Goal: Task Accomplishment & Management: Manage account settings

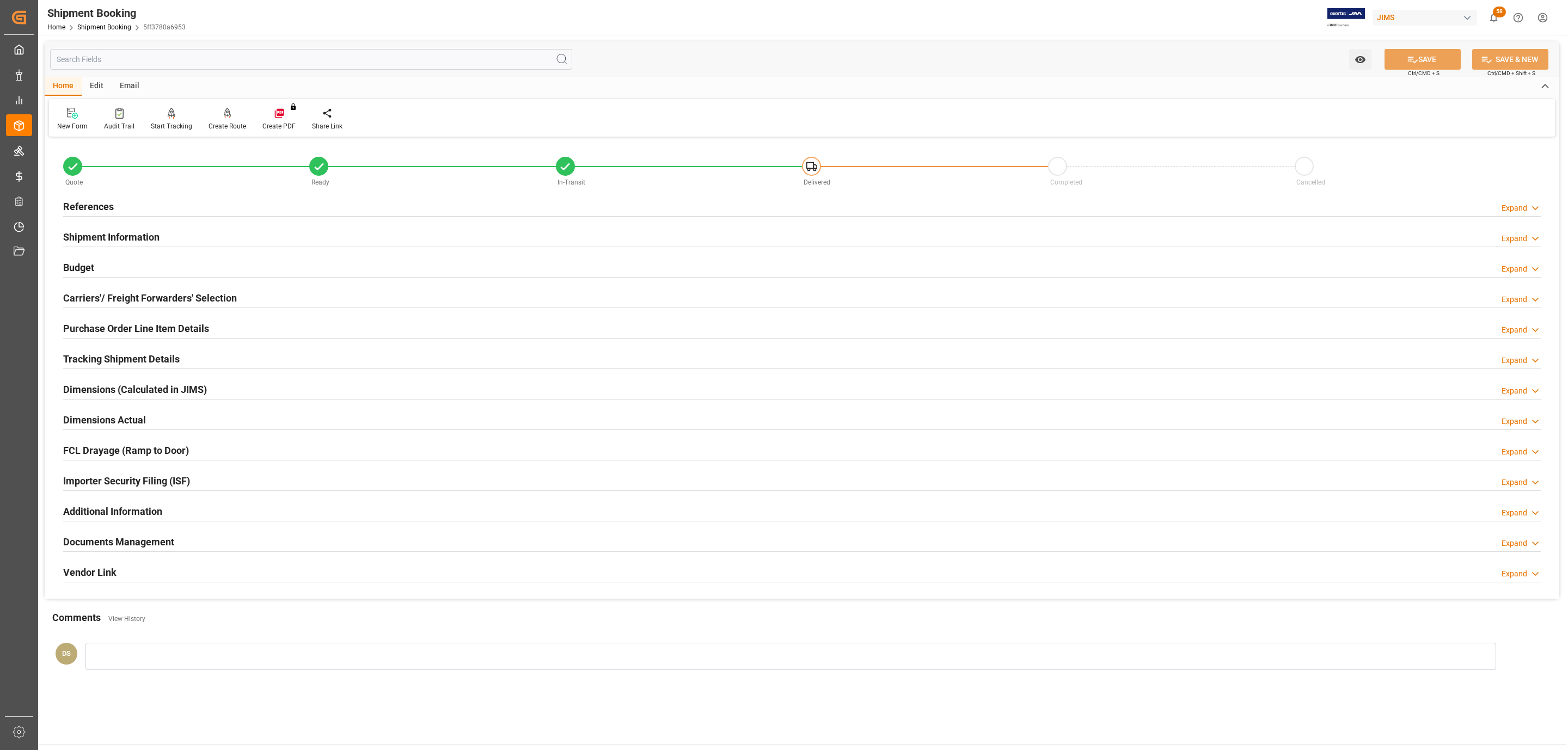
drag, startPoint x: 0, startPoint y: 0, endPoint x: 144, endPoint y: 188, distance: 236.8
click at [148, 176] on div "Quote" at bounding box center [186, 182] width 246 height 12
click at [144, 188] on div "Quote" at bounding box center [186, 182] width 246 height 12
click at [139, 212] on div "References Expand" at bounding box center [802, 205] width 1478 height 21
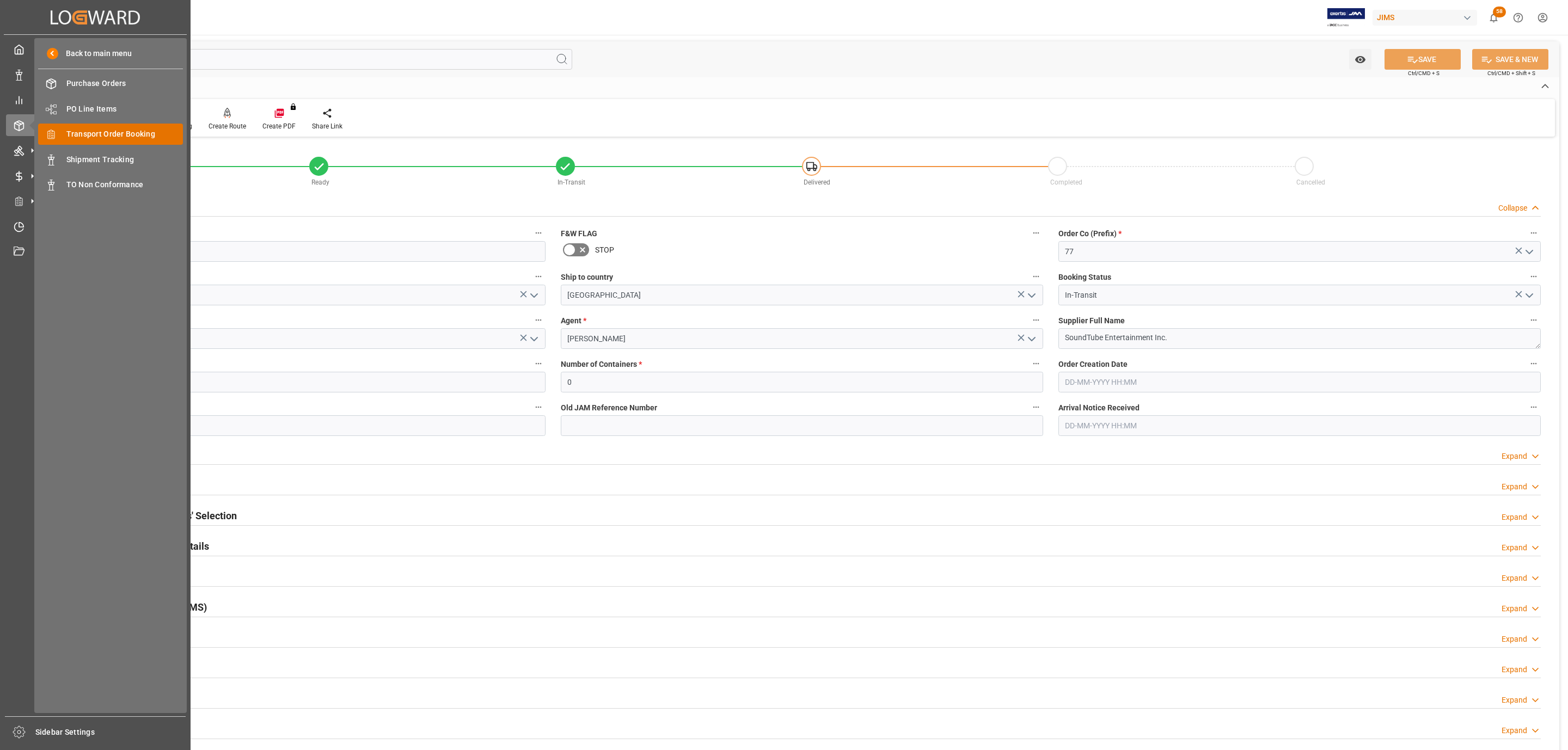
click at [118, 135] on span "Transport Order Booking" at bounding box center [125, 134] width 117 height 11
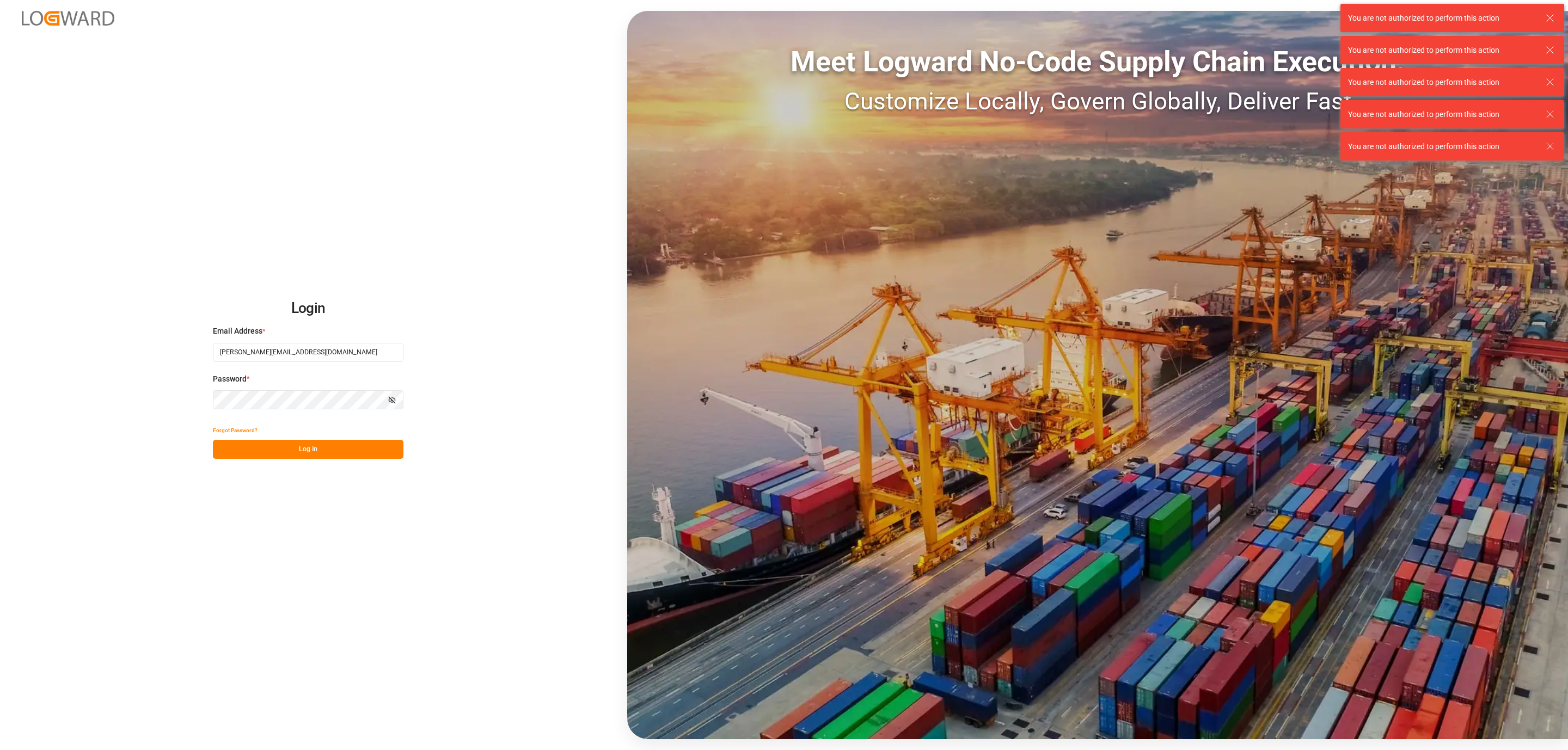
click at [325, 456] on button "Log In" at bounding box center [308, 449] width 190 height 19
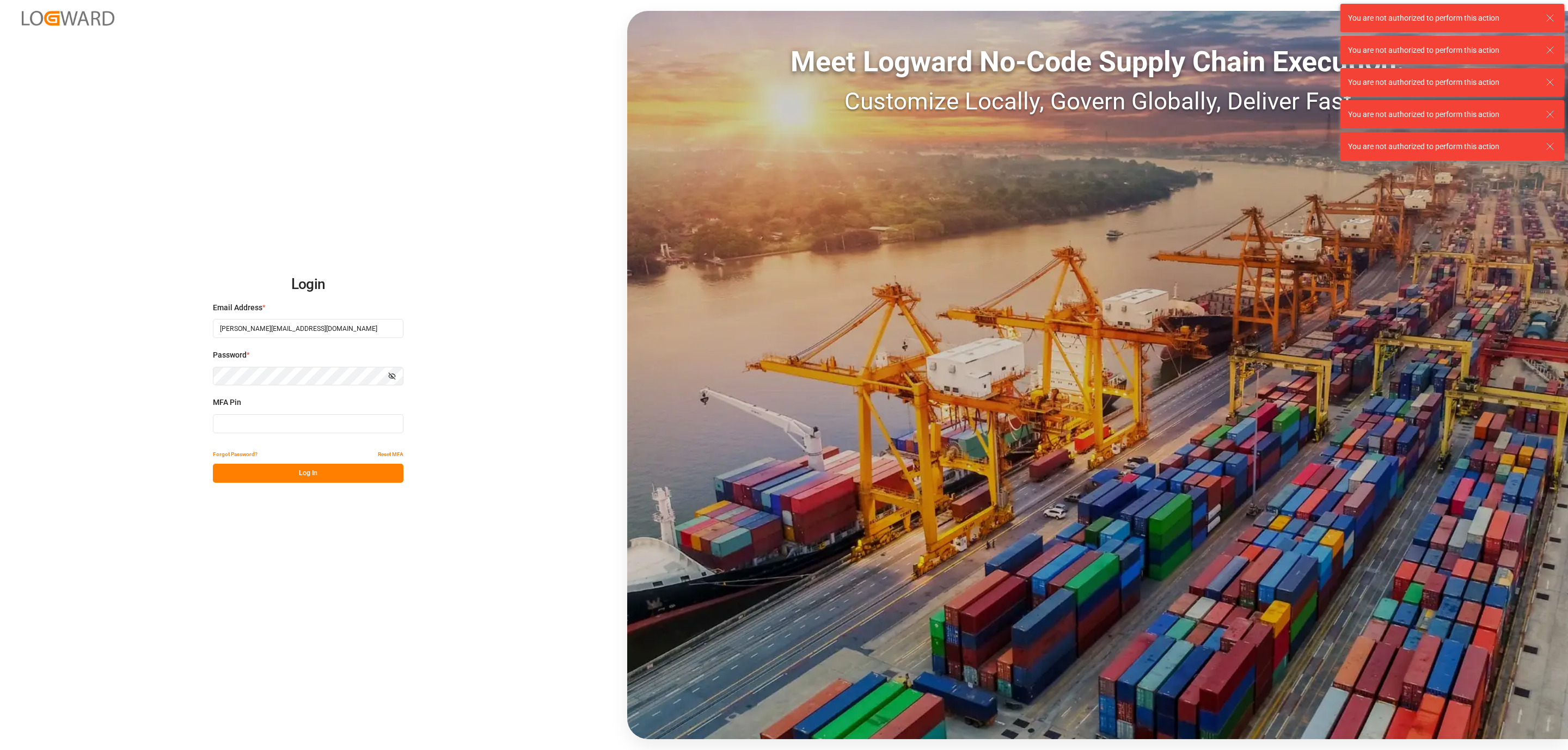
click at [305, 423] on input at bounding box center [308, 423] width 190 height 19
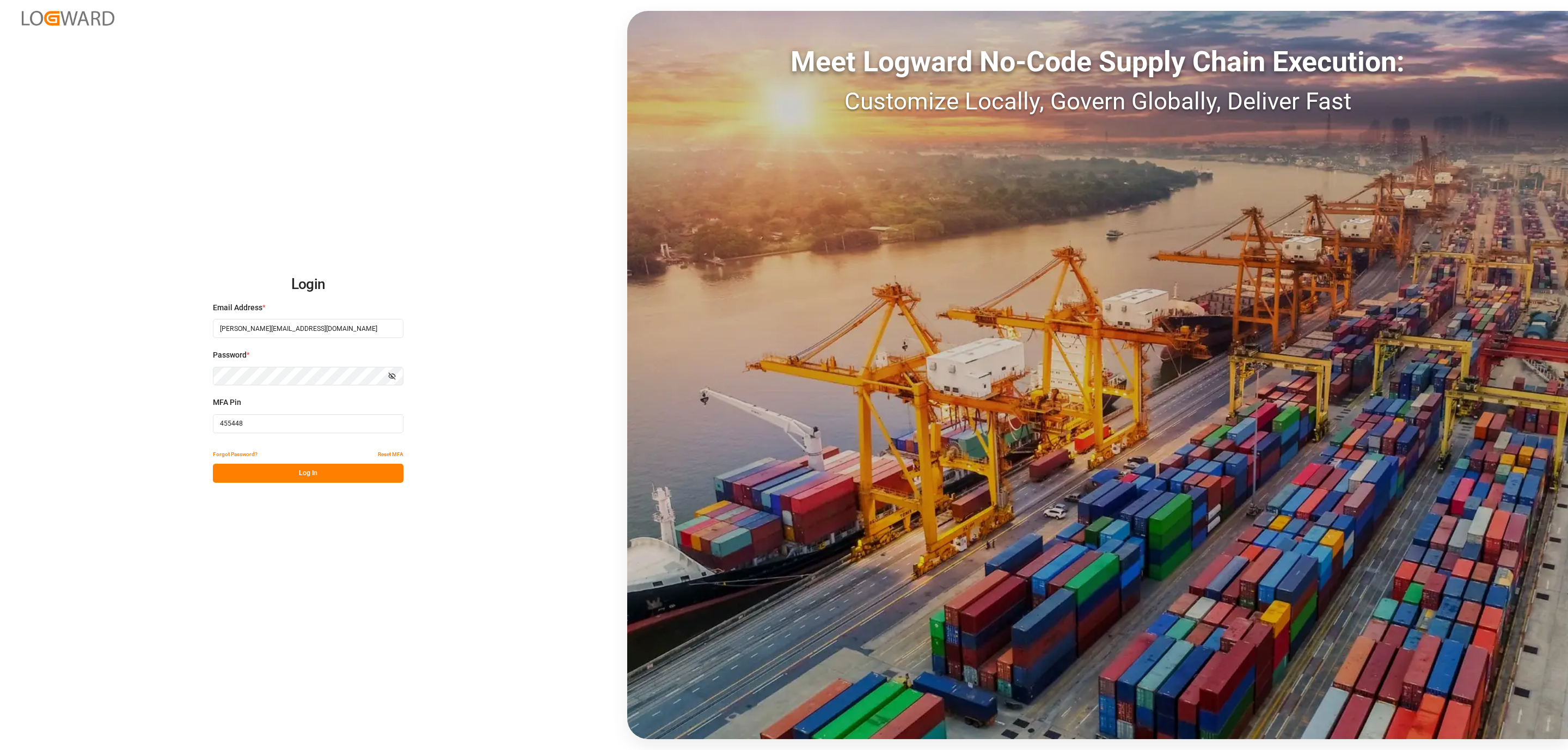
type input "455448"
click at [277, 484] on div "Login Email Address * [PERSON_NAME][EMAIL_ADDRESS][DOMAIN_NAME] Password * Show…" at bounding box center [784, 375] width 1568 height 750
click at [280, 473] on button "Log In" at bounding box center [308, 473] width 190 height 19
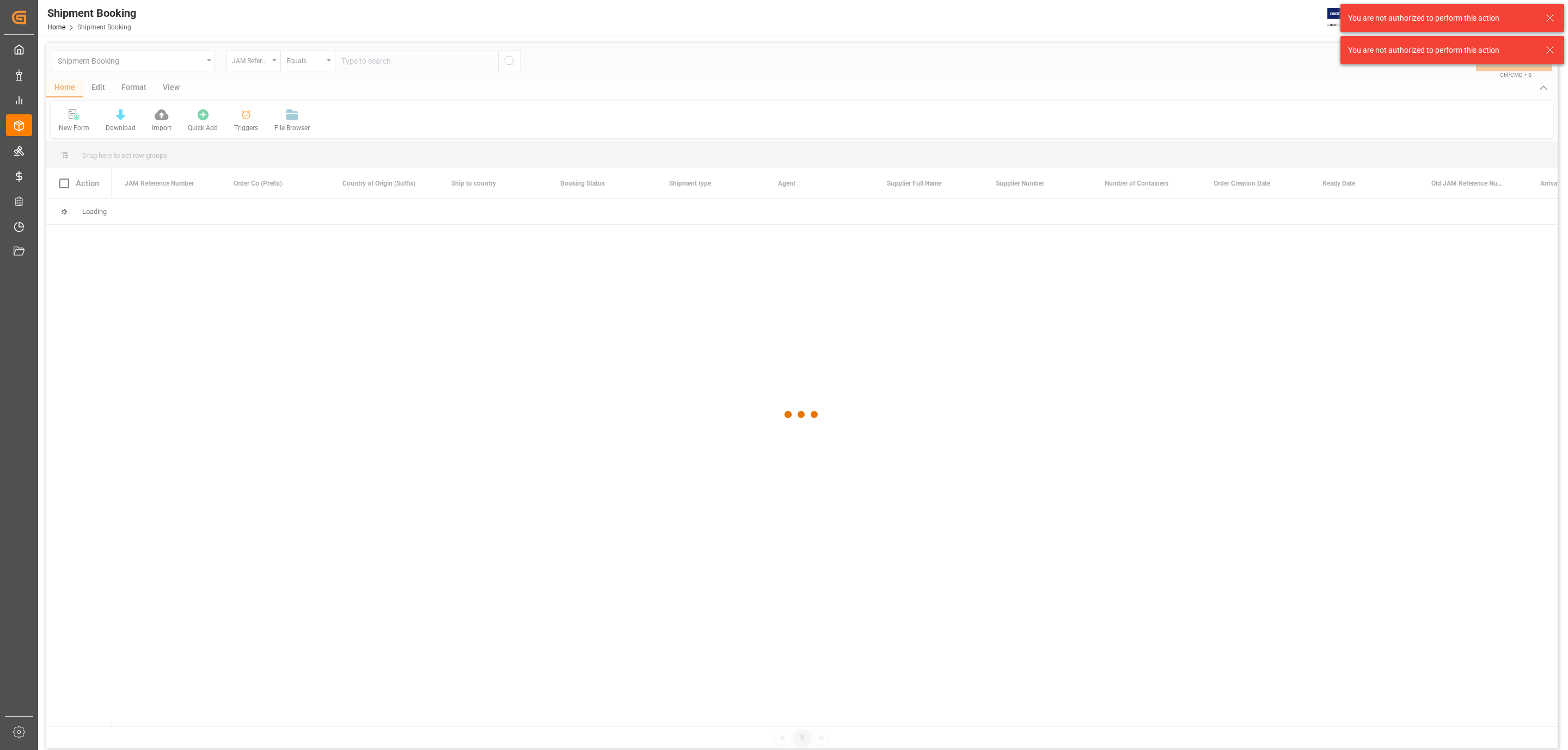
click at [1552, 19] on icon at bounding box center [1550, 18] width 13 height 13
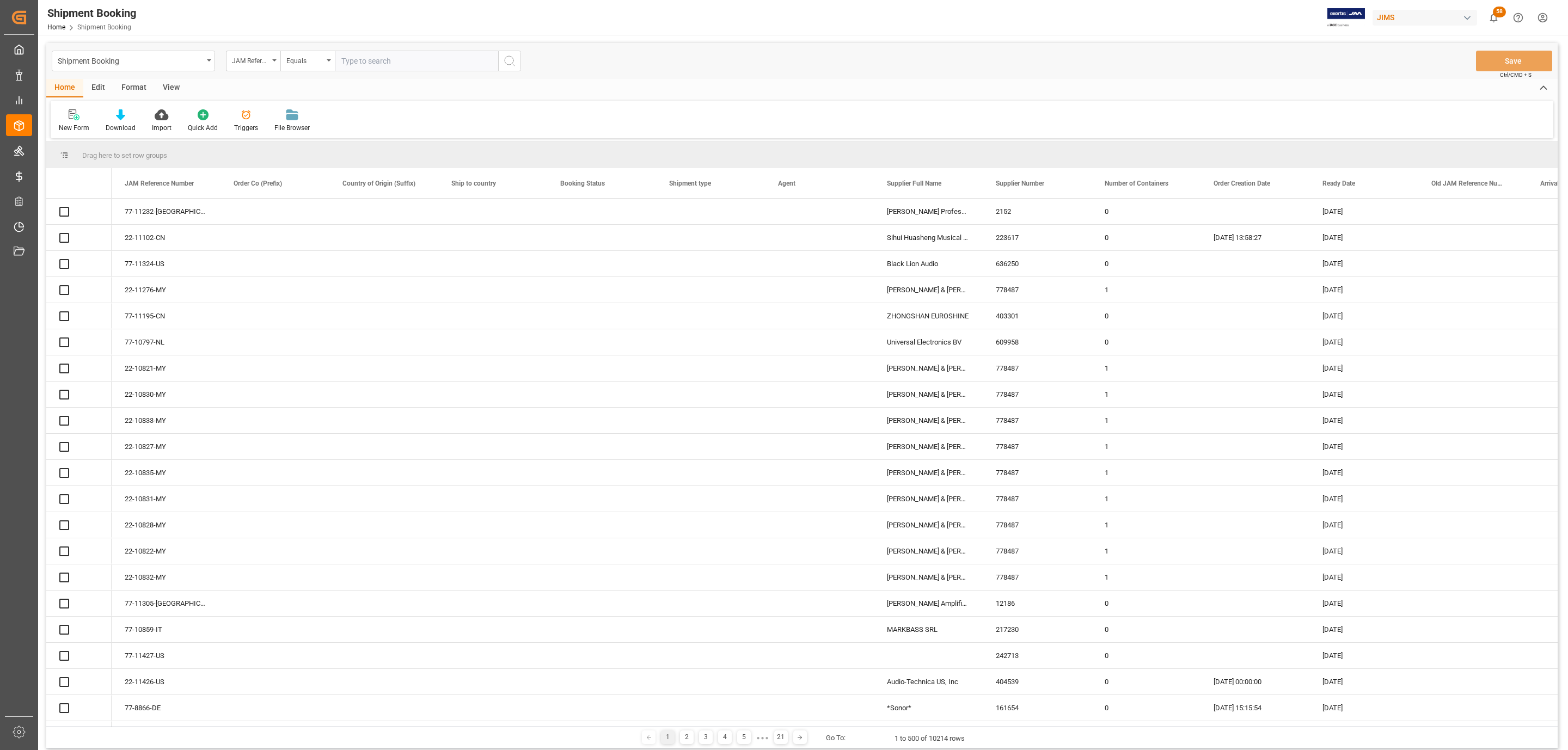
click at [365, 62] on input "text" at bounding box center [416, 61] width 163 height 21
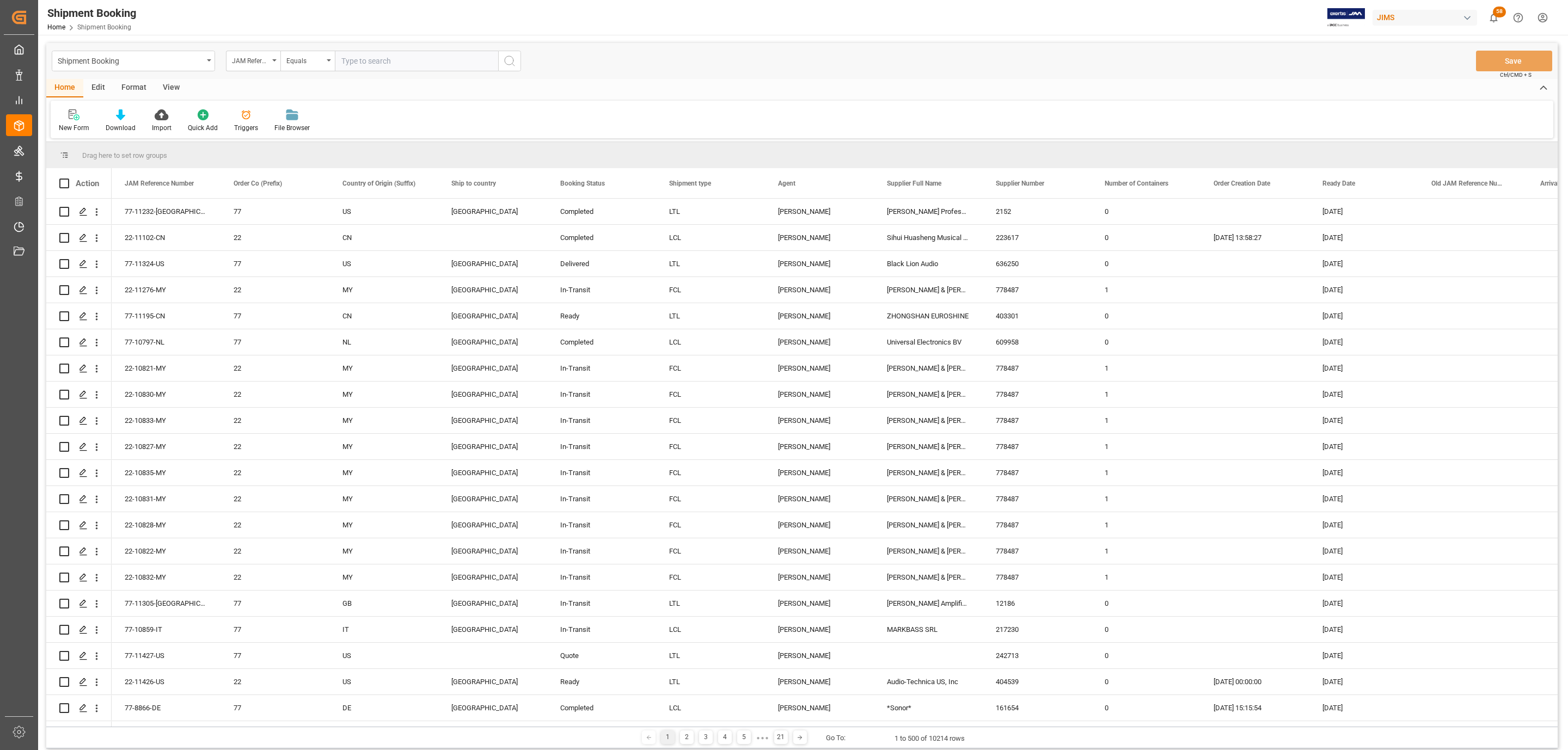
paste input "77-11337-BE"
type input "77-11337-BE"
click at [513, 56] on icon "search button" at bounding box center [510, 61] width 13 height 13
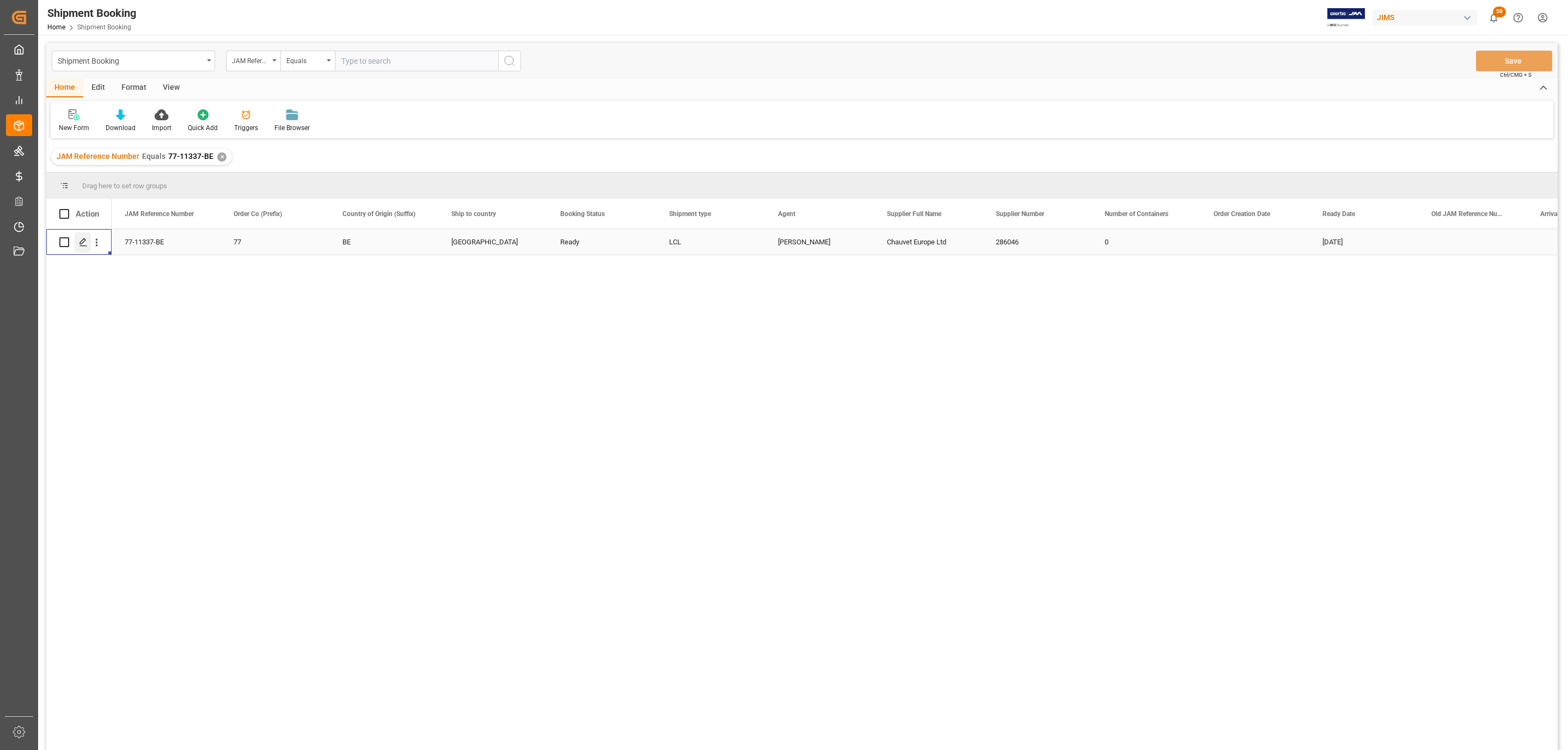
click at [86, 247] on icon "Press SPACE to select this row." at bounding box center [83, 242] width 9 height 9
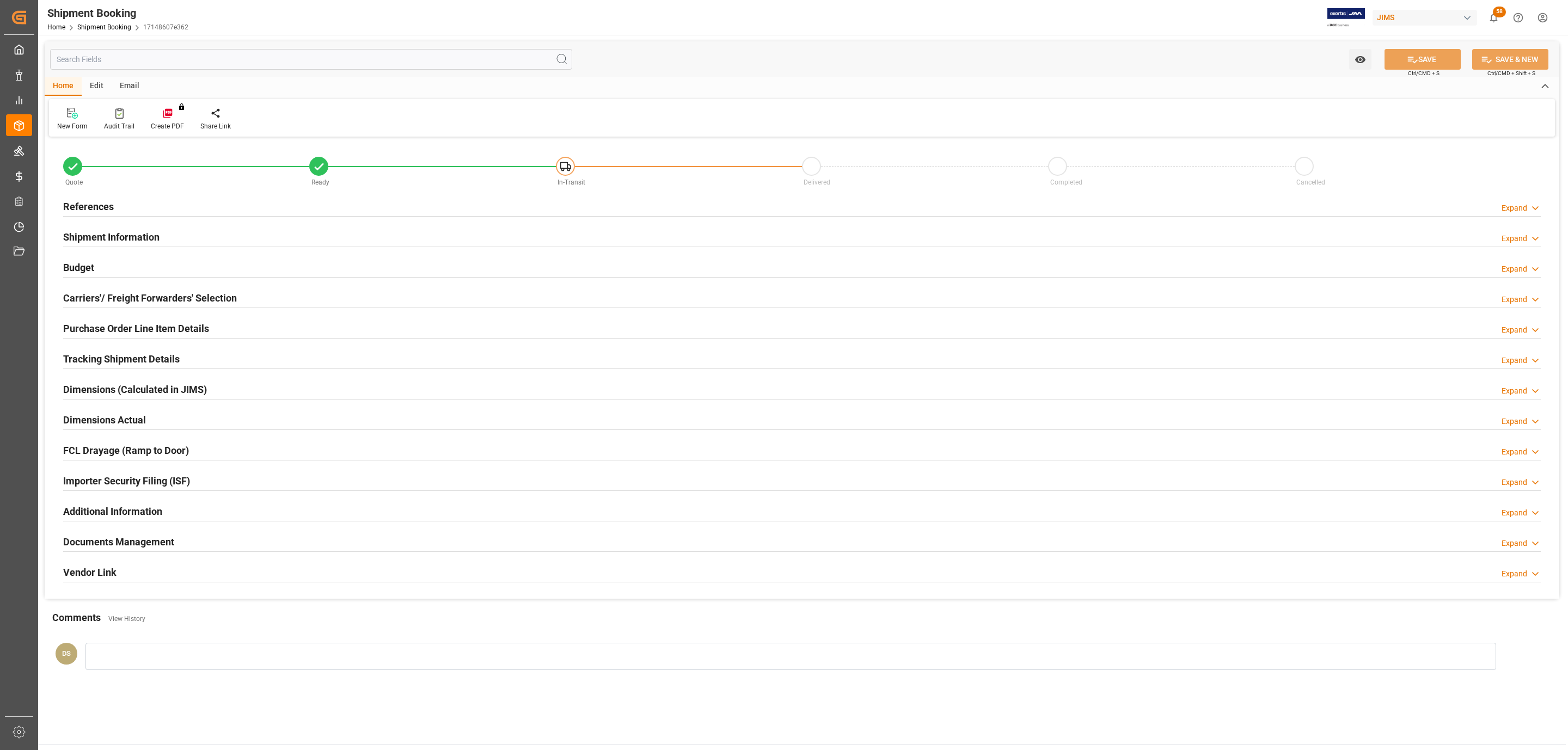
type input "13.0241"
type input "745.1055"
type input "17850"
click at [135, 293] on h2 "Carriers'/ Freight Forwarders' Selection" at bounding box center [150, 298] width 174 height 15
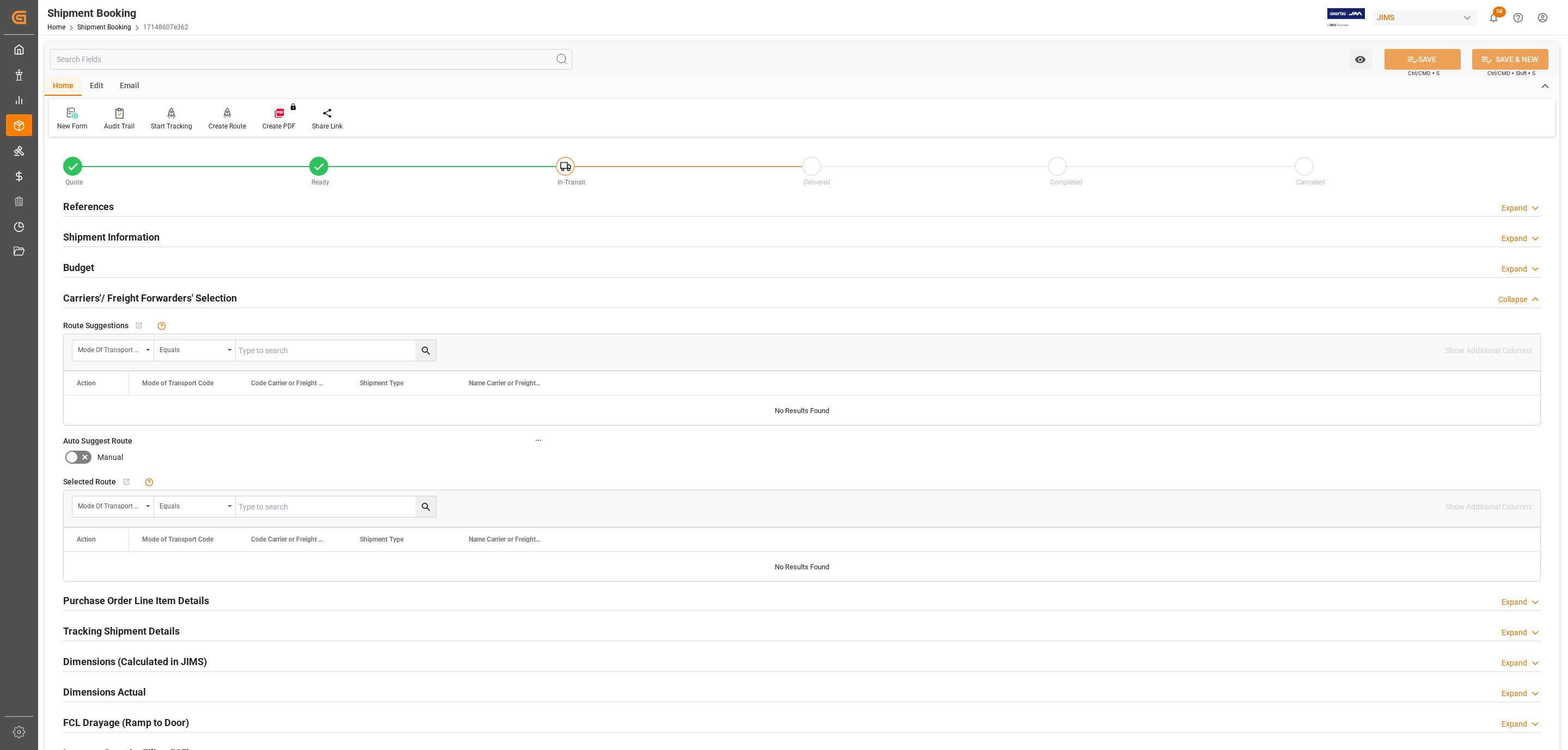
click at [140, 266] on div "Budget Expand" at bounding box center [802, 267] width 1478 height 21
